Goal: Task Accomplishment & Management: Complete application form

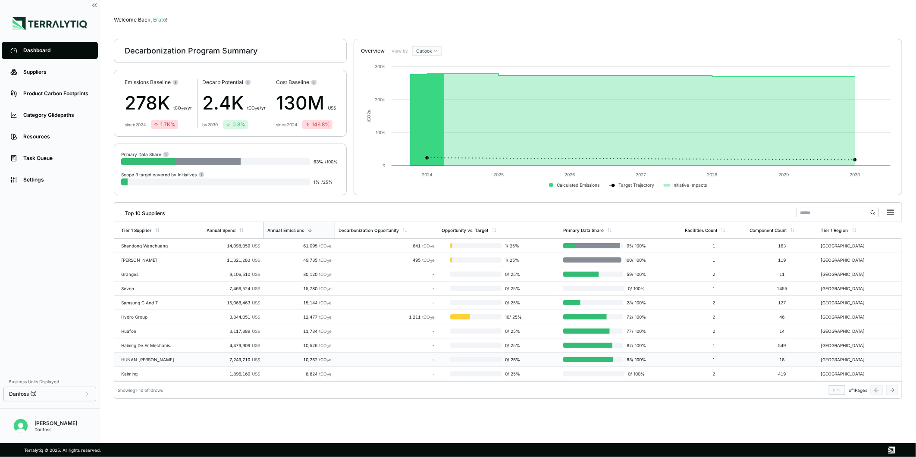
click at [196, 364] on td "HUNAN [PERSON_NAME]" at bounding box center [158, 360] width 89 height 14
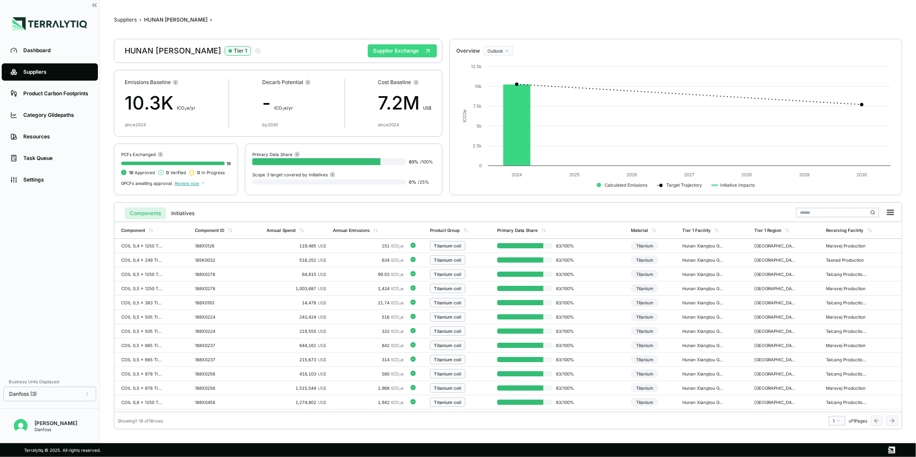
click at [395, 50] on button "Supplier Exchange" at bounding box center [402, 50] width 69 height 13
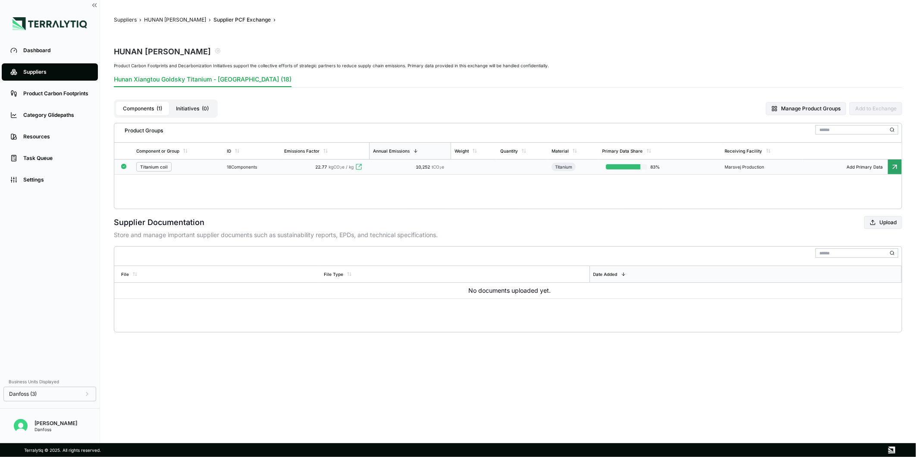
click at [382, 164] on td "10,252 tCO 2 e" at bounding box center [410, 167] width 82 height 15
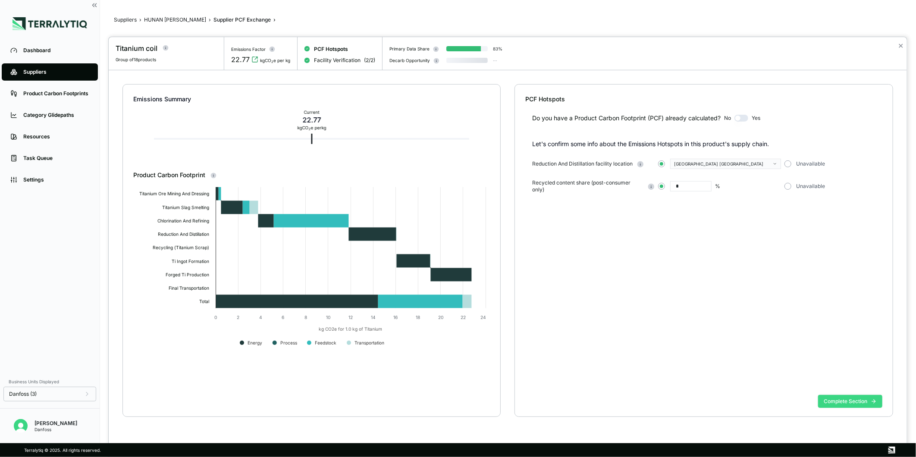
click at [853, 398] on button "Complete Section" at bounding box center [850, 401] width 64 height 13
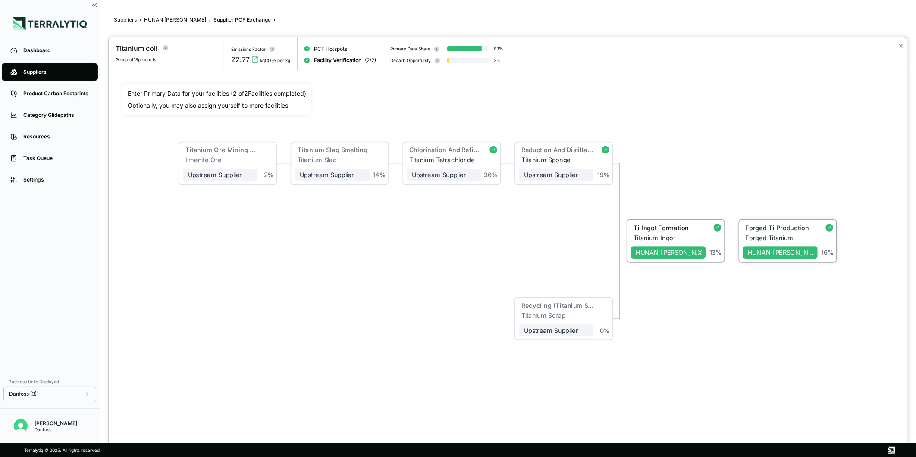
click at [768, 233] on div "Forged Ti Production" at bounding box center [778, 229] width 70 height 10
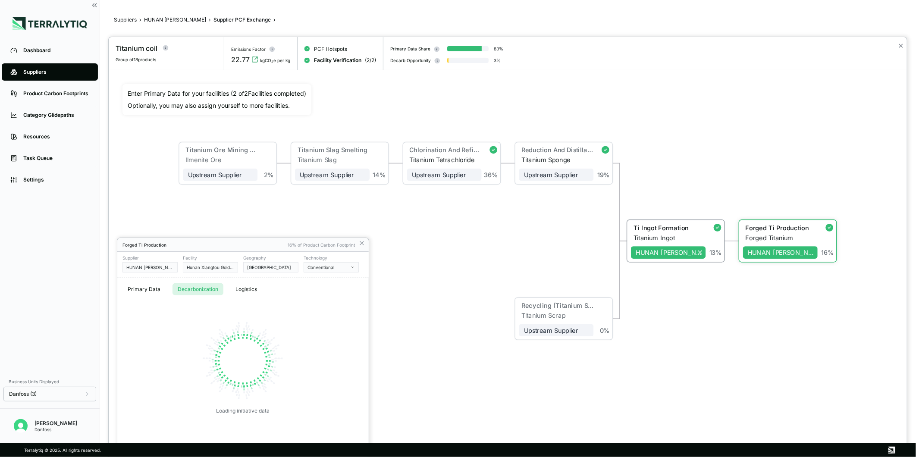
click at [193, 286] on button "Decarbonization" at bounding box center [197, 289] width 51 height 12
click at [361, 244] on icon at bounding box center [361, 243] width 7 height 7
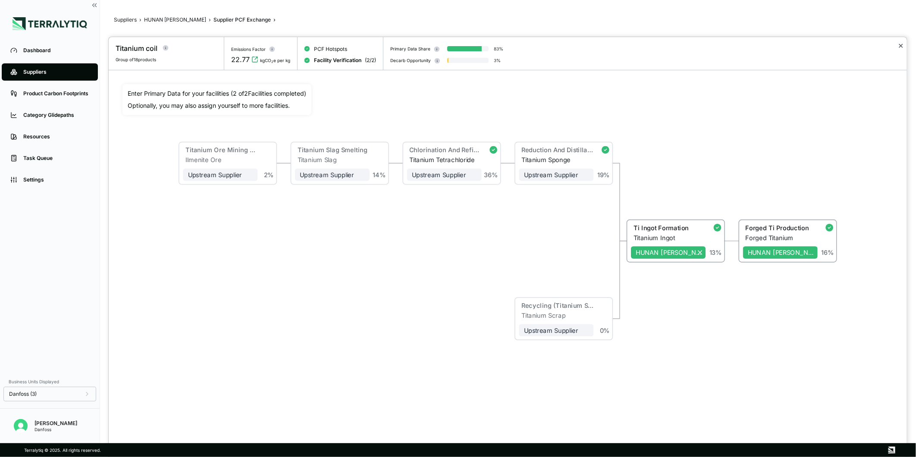
click at [900, 47] on button "✕" at bounding box center [901, 46] width 6 height 10
